Goal: Task Accomplishment & Management: Manage account settings

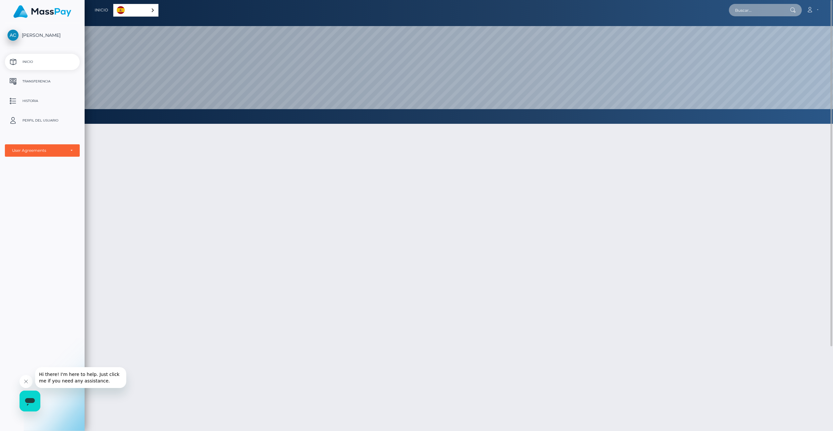
click at [761, 8] on input "text" at bounding box center [759, 10] width 61 height 12
click at [301, 283] on div at bounding box center [459, 309] width 748 height 391
click at [71, 153] on div "User Agreements" at bounding box center [42, 150] width 61 height 5
click at [36, 121] on p "Perfil del usuario" at bounding box center [42, 121] width 70 height 10
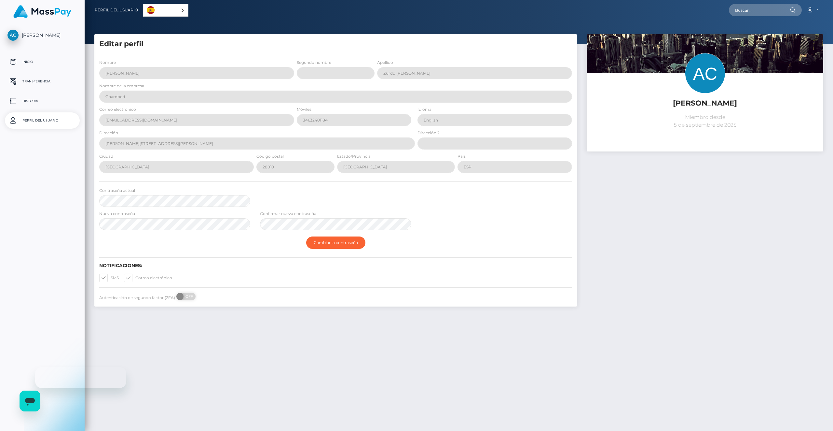
select select
click at [706, 309] on div "Alba Zurdo Canedo Miembro desde 5 de septiembre de 2025" at bounding box center [705, 173] width 246 height 279
click at [26, 377] on button "Cerrar mensaje de la compañía" at bounding box center [26, 381] width 13 height 13
click at [44, 152] on div "Acuerdos de usuario" at bounding box center [38, 150] width 53 height 5
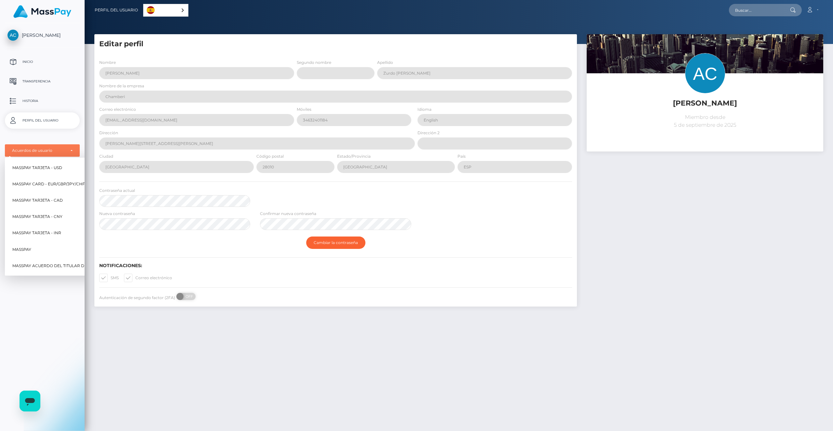
drag, startPoint x: 313, startPoint y: 351, endPoint x: 317, endPoint y: 348, distance: 5.8
click at [313, 351] on div "Editar perfil Nombre Alba Segundo nombre Apellido Zurdo Canedo" at bounding box center [459, 229] width 748 height 391
click at [37, 63] on p "Inicio" at bounding box center [42, 62] width 70 height 10
click at [817, 9] on link "Cuenta" at bounding box center [812, 10] width 19 height 14
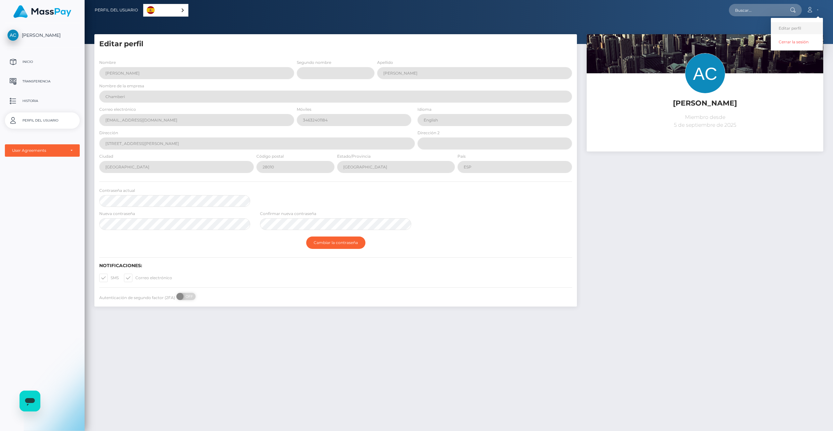
click at [802, 27] on link "Editar perfil" at bounding box center [797, 28] width 52 height 12
click at [677, 260] on div "Alba Zurdo Canedo Miembro desde 5 de septiembre de 2025" at bounding box center [705, 173] width 246 height 279
click at [177, 11] on div "Español" at bounding box center [165, 10] width 45 height 13
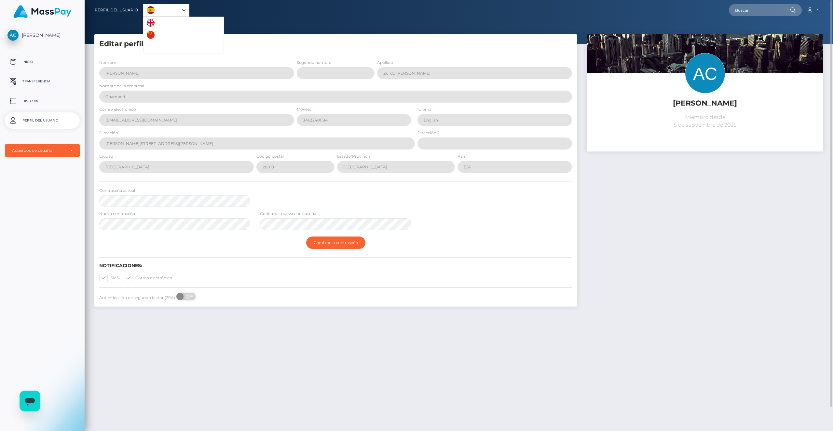
click at [185, 8] on div "Español" at bounding box center [166, 10] width 46 height 13
click at [695, 227] on div "Alba Zurdo Canedo Miembro desde 5 de septiembre de 2025" at bounding box center [705, 173] width 246 height 279
click at [711, 78] on img at bounding box center [705, 73] width 40 height 40
click at [31, 62] on p "Inicio" at bounding box center [42, 62] width 70 height 10
